Goal: Navigation & Orientation: Find specific page/section

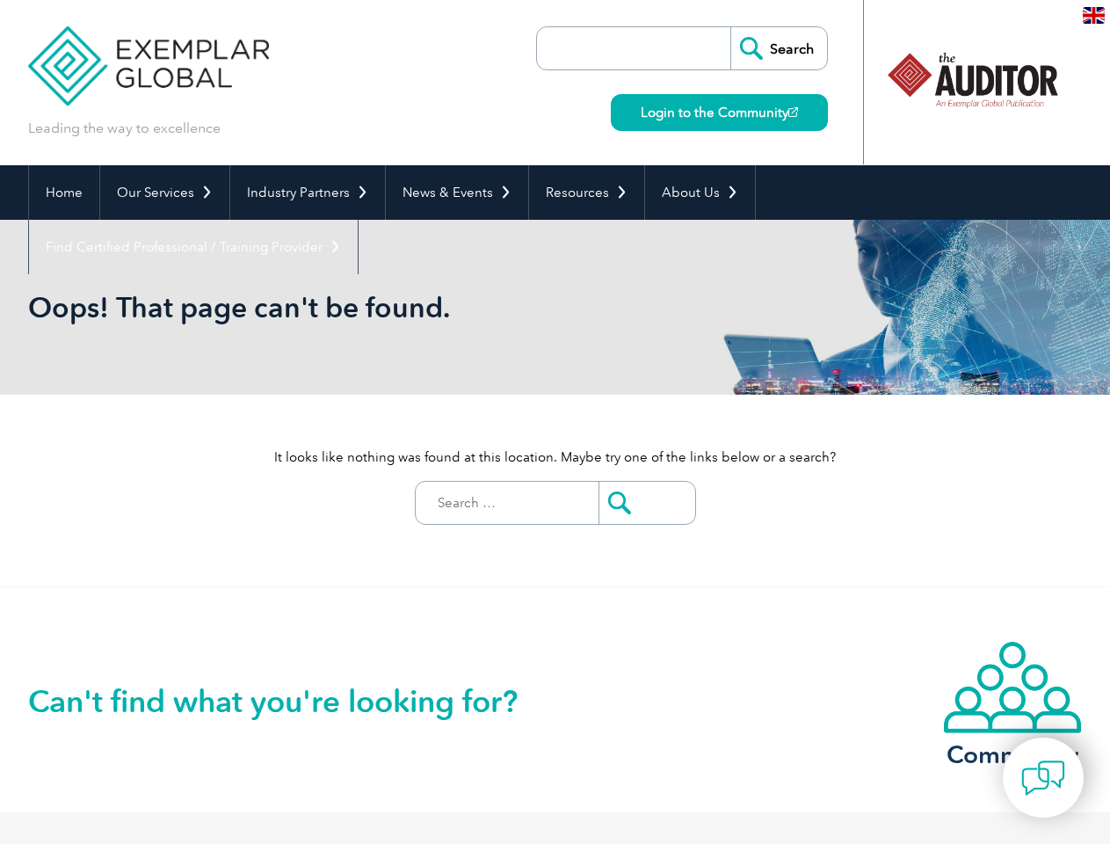
click at [555, 422] on div "It looks like nothing was found at this location. Maybe try one of the links be…" at bounding box center [555, 491] width 1055 height 192
click at [164, 193] on link "Our Services" at bounding box center [164, 192] width 129 height 55
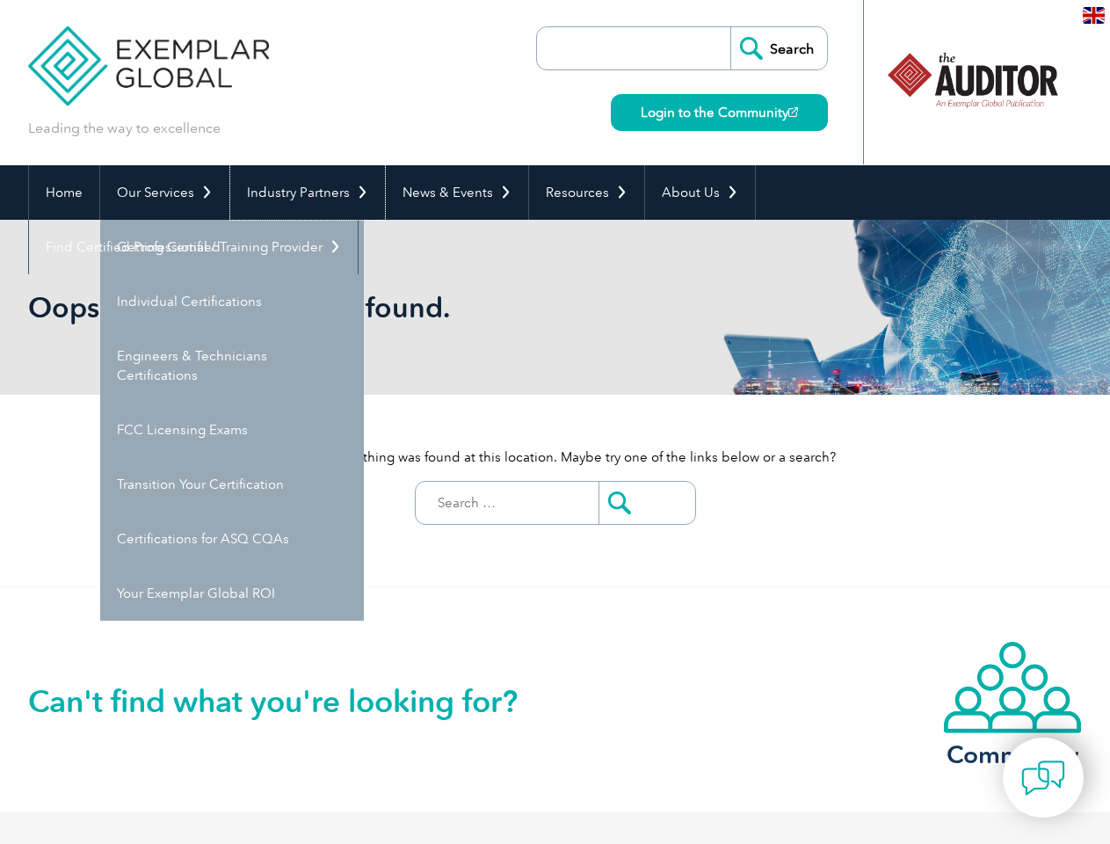
click at [304, 193] on link "Industry Partners" at bounding box center [307, 192] width 155 height 55
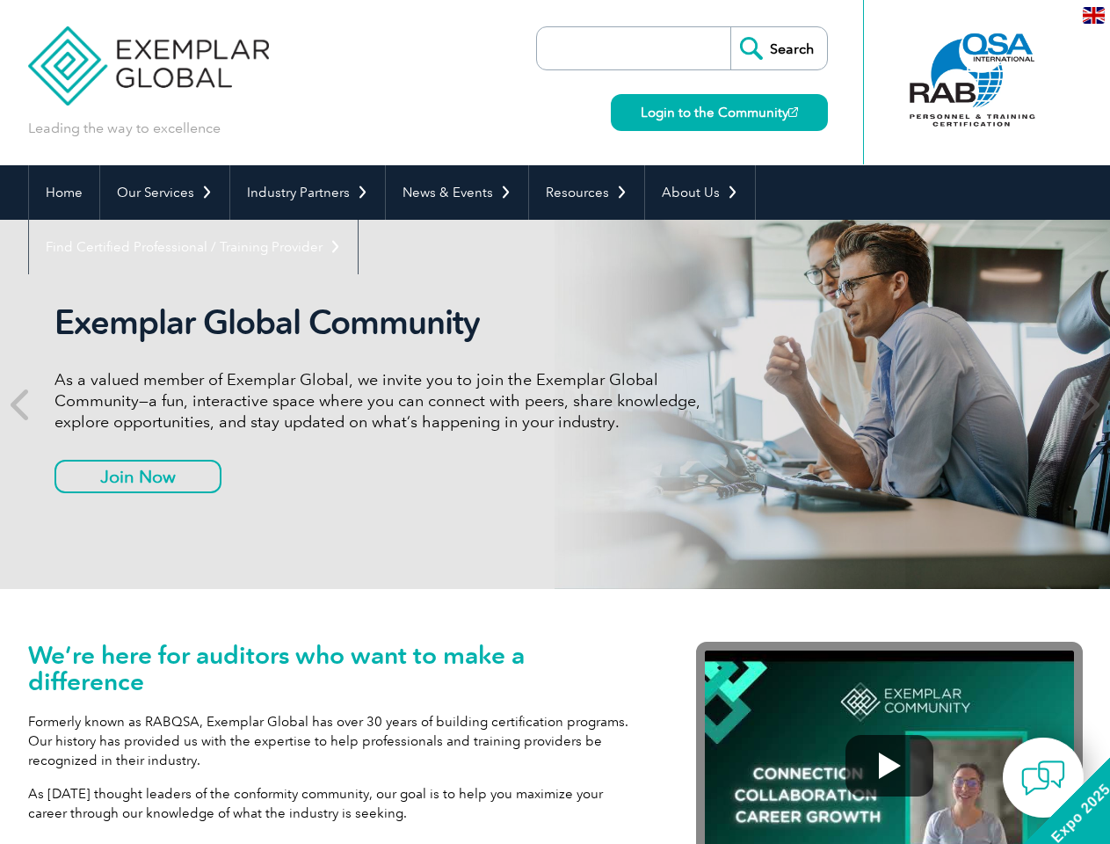
click at [555, 422] on p "As a valued member of Exemplar Global, we invite you to join the Exemplar Globa…" at bounding box center [384, 400] width 659 height 63
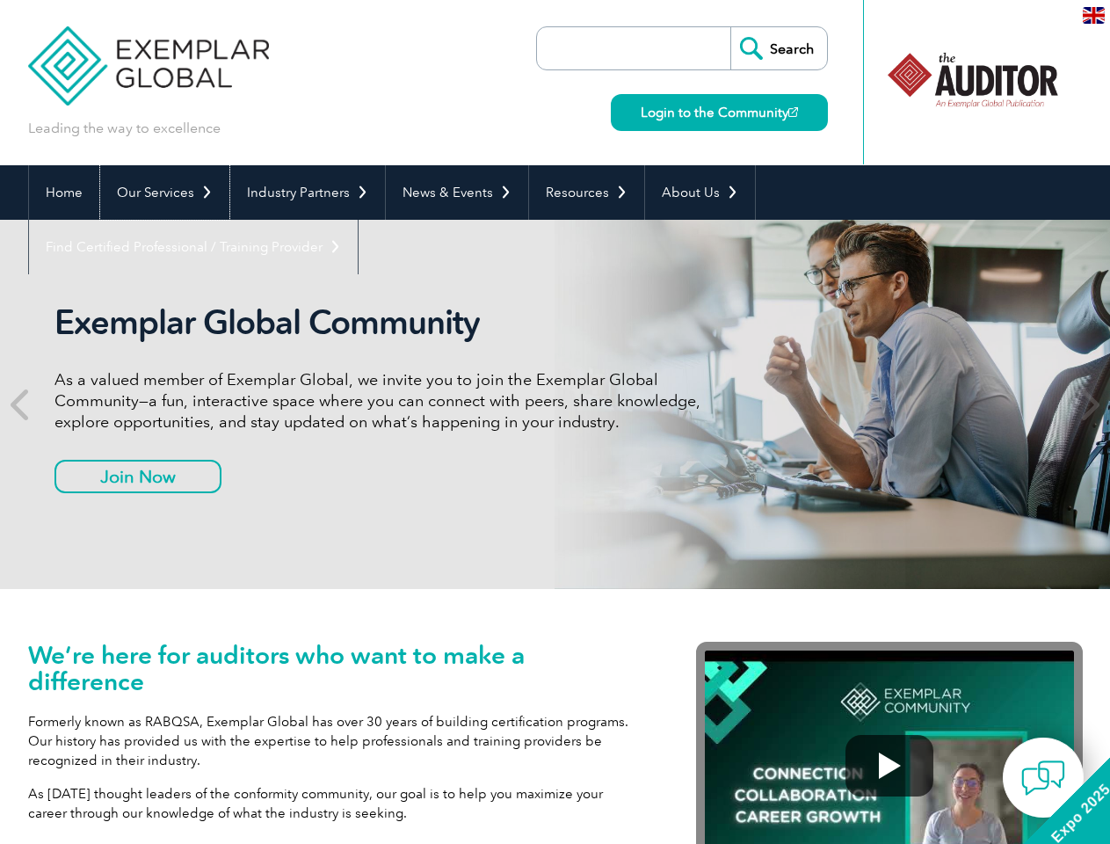
click at [164, 193] on link "Our Services" at bounding box center [164, 192] width 129 height 55
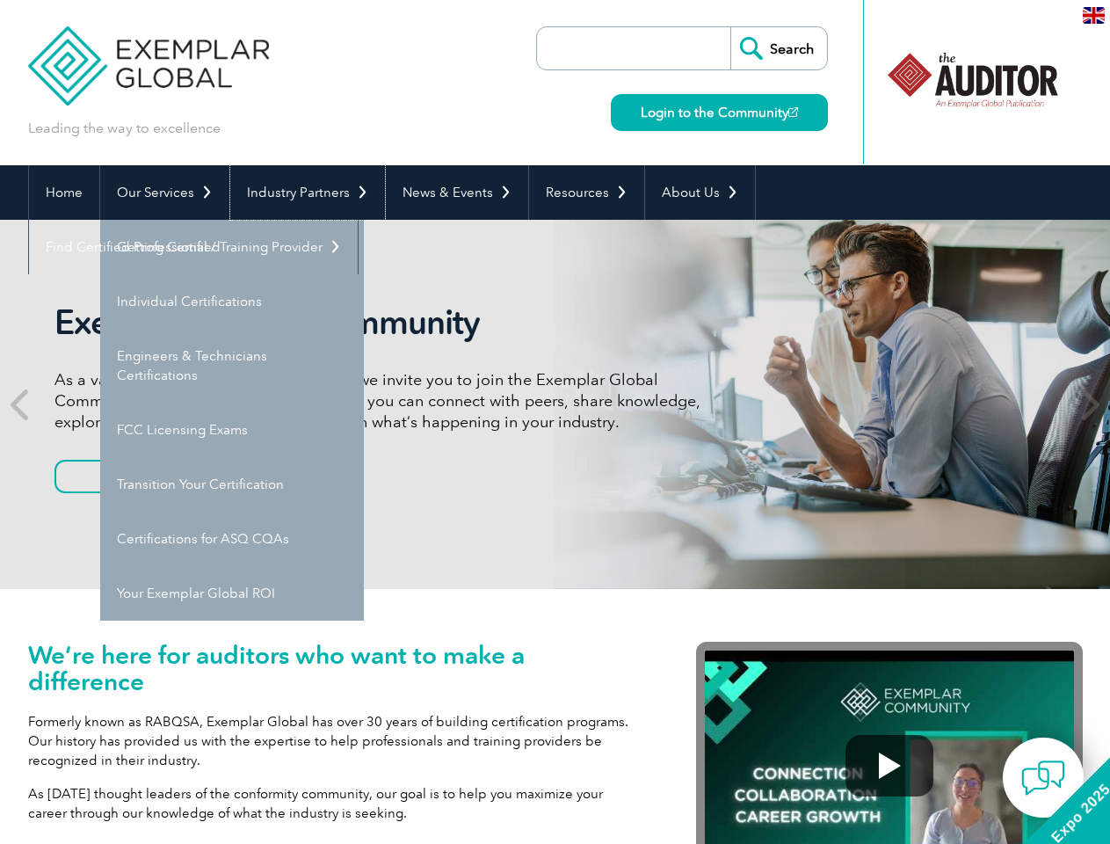
click at [304, 193] on link "Industry Partners" at bounding box center [307, 192] width 155 height 55
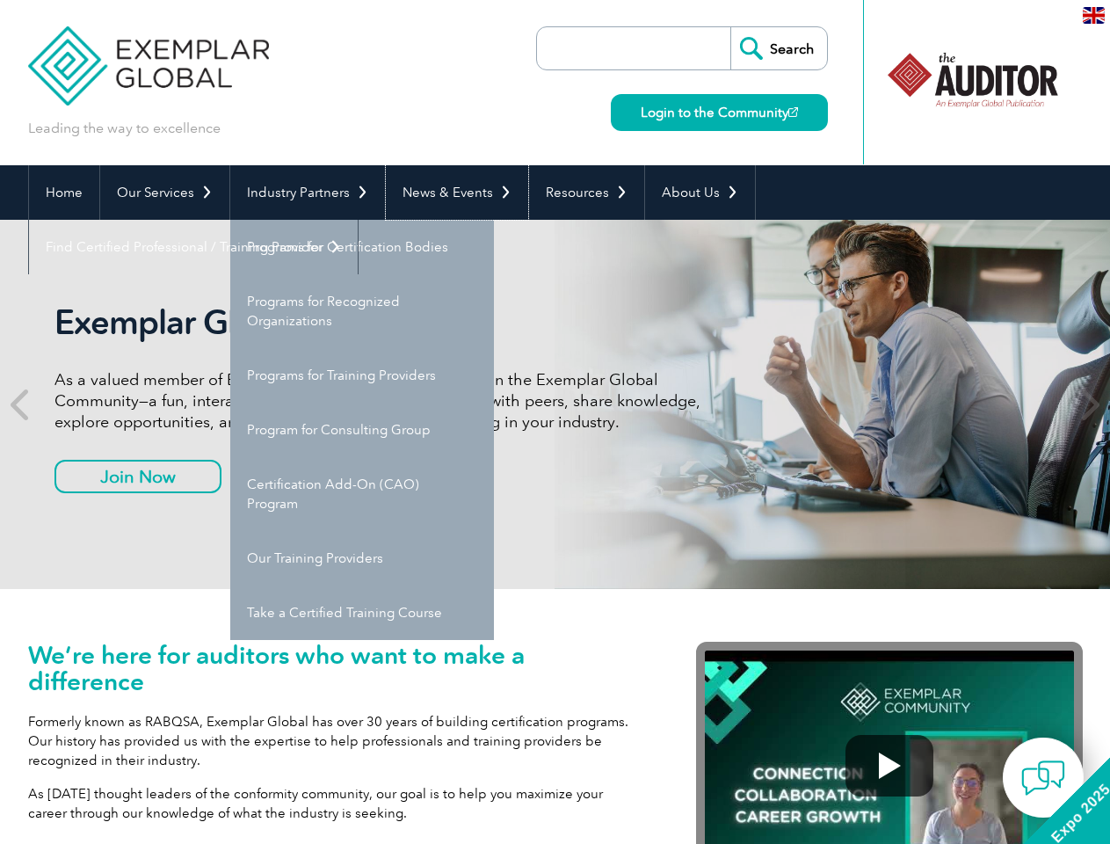
click at [452, 193] on link "News & Events" at bounding box center [457, 192] width 142 height 55
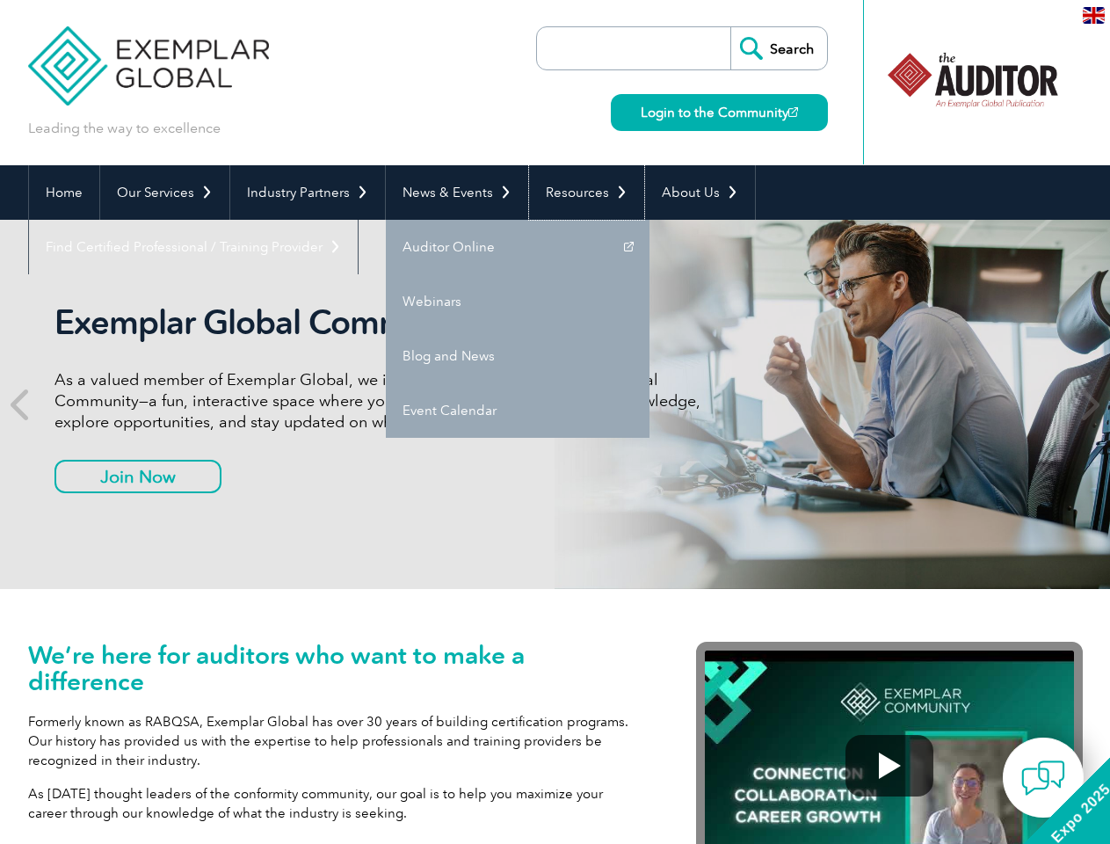
click at [579, 193] on link "Resources" at bounding box center [586, 192] width 115 height 55
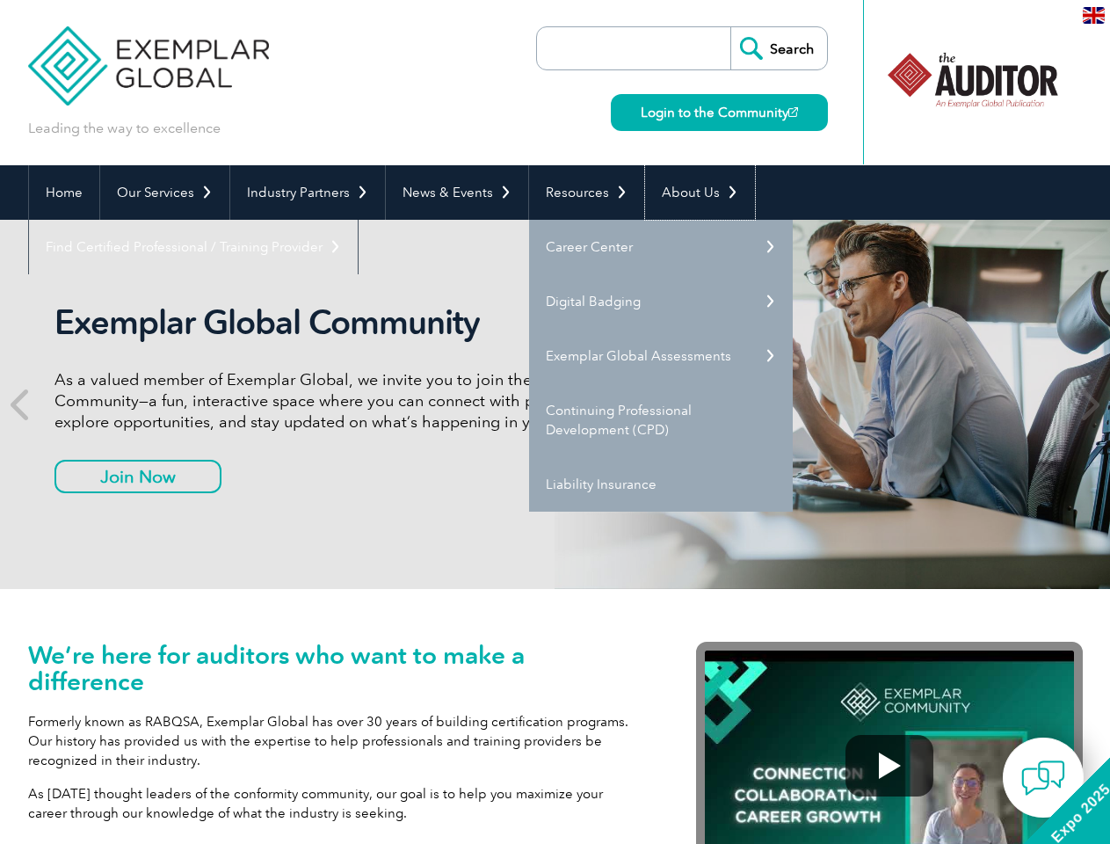
click at [691, 193] on link "About Us" at bounding box center [700, 192] width 110 height 55
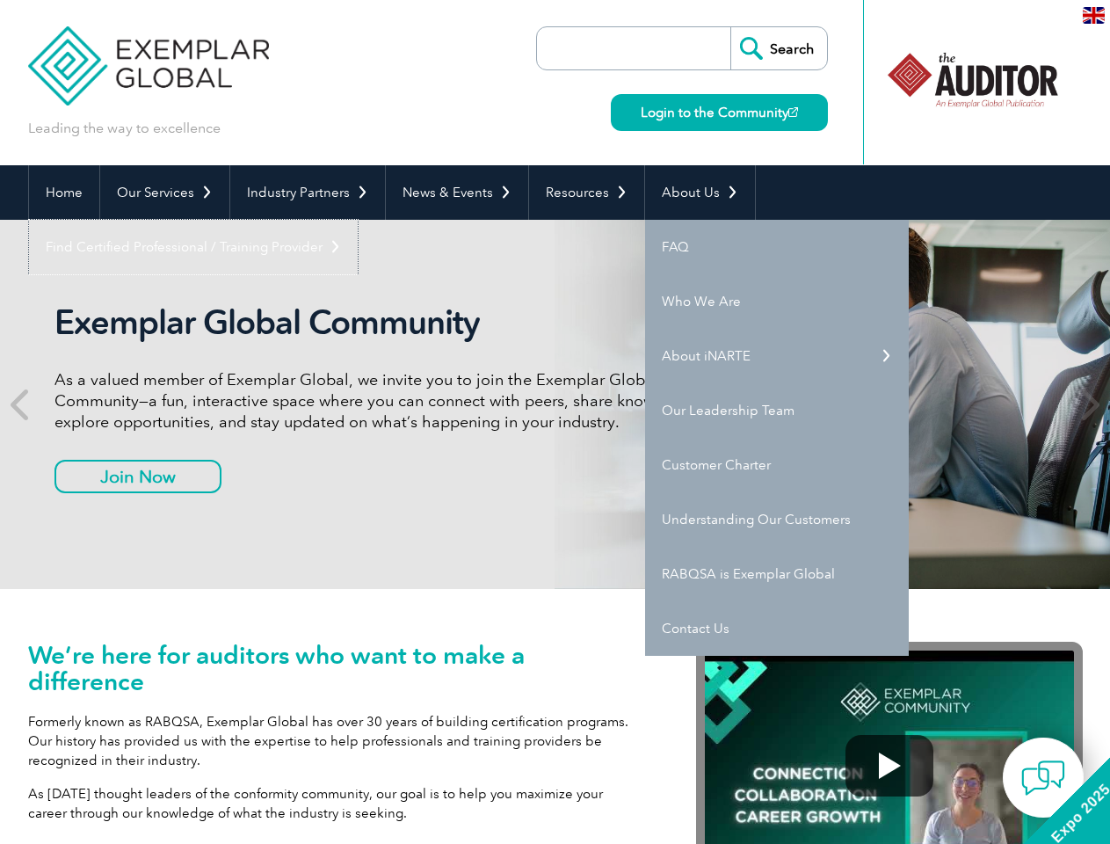
click at [358, 220] on link "Find Certified Professional / Training Provider" at bounding box center [193, 247] width 329 height 55
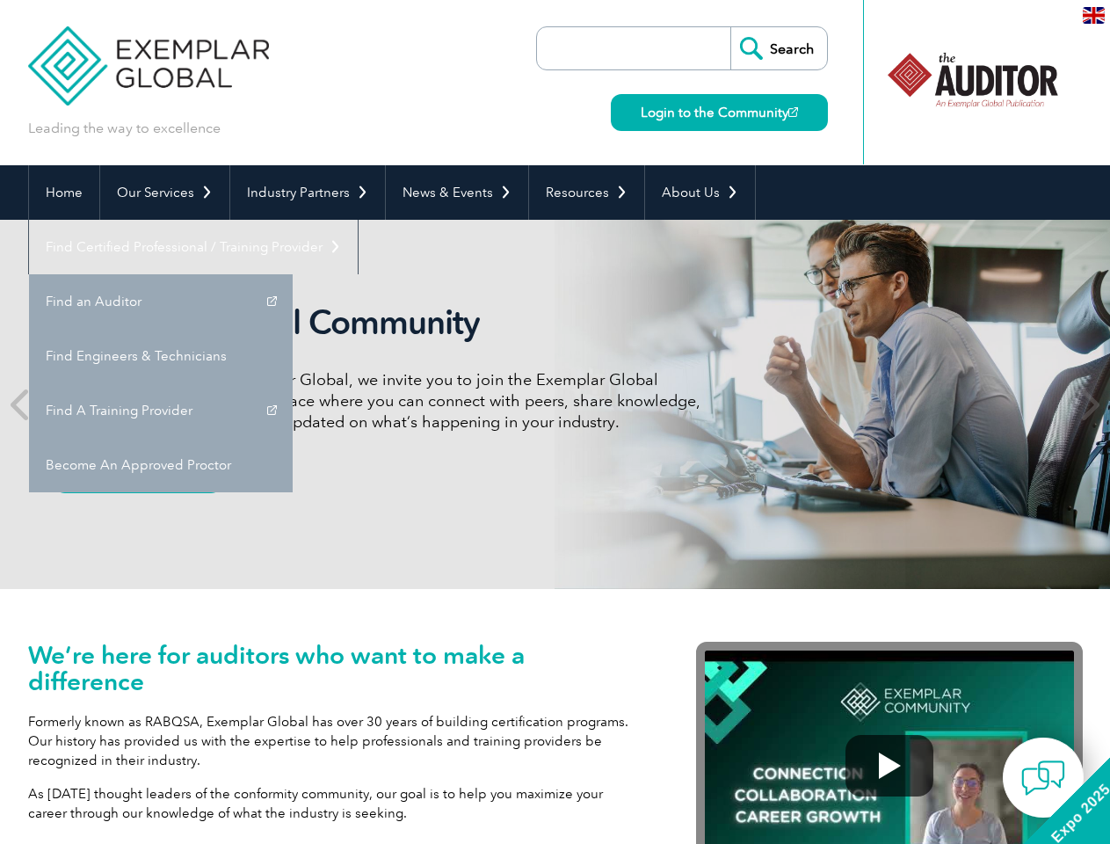
click at [21, 404] on icon at bounding box center [22, 404] width 22 height 0
